Goal: Navigation & Orientation: Go to known website

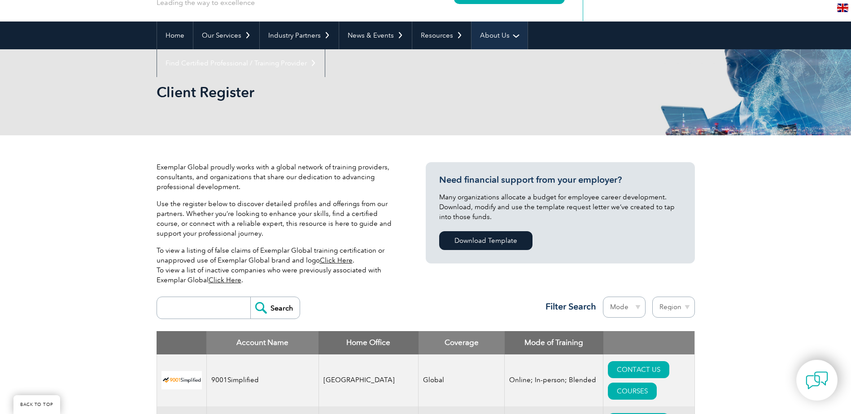
scroll to position [45, 0]
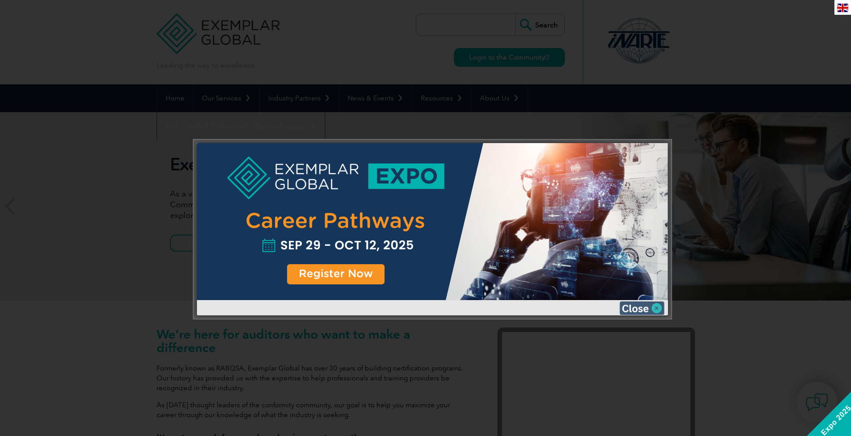
click at [634, 305] on img at bounding box center [641, 307] width 45 height 13
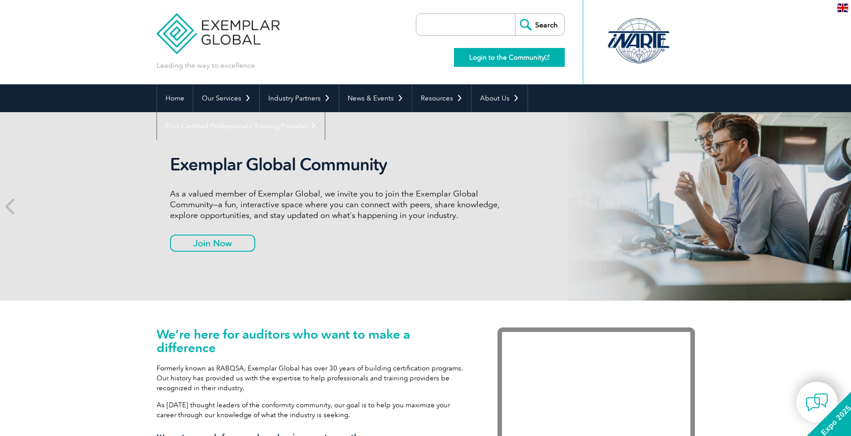
click at [495, 51] on link "Login to the Community" at bounding box center [509, 57] width 111 height 19
